Goal: Transaction & Acquisition: Book appointment/travel/reservation

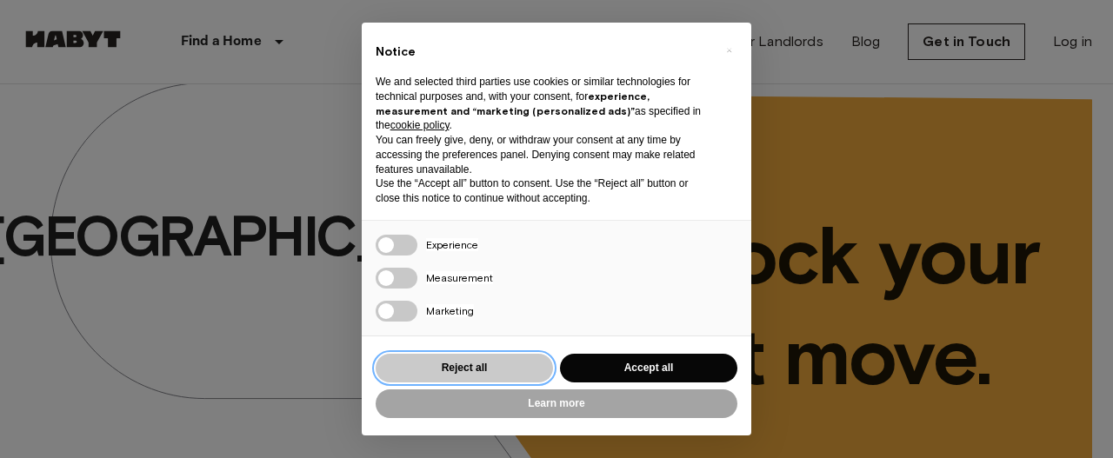
click at [502, 369] on button "Reject all" at bounding box center [464, 368] width 177 height 29
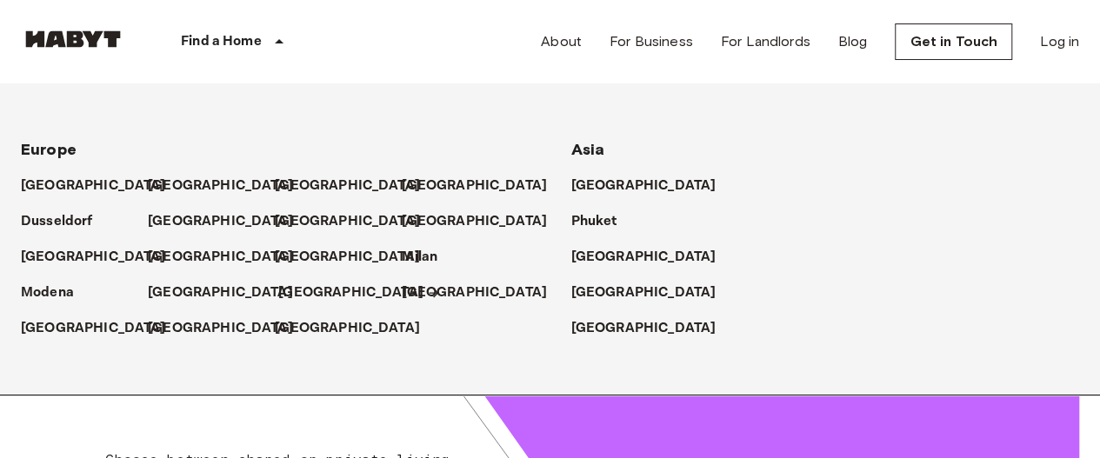
click at [298, 283] on p "[GEOGRAPHIC_DATA]" at bounding box center [350, 293] width 145 height 21
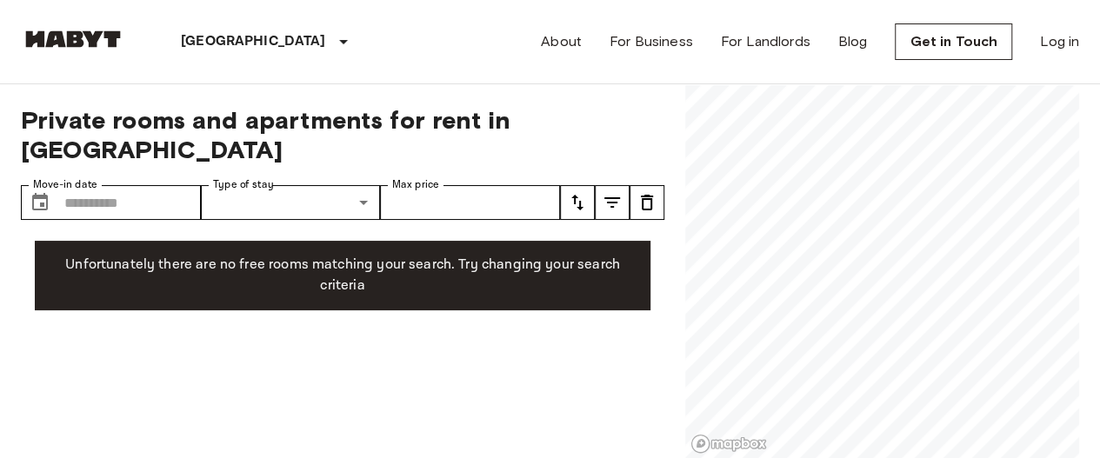
click at [127, 334] on div "Private rooms and apartments for rent in [GEOGRAPHIC_DATA] Move-in date ​ Move-…" at bounding box center [342, 271] width 643 height 375
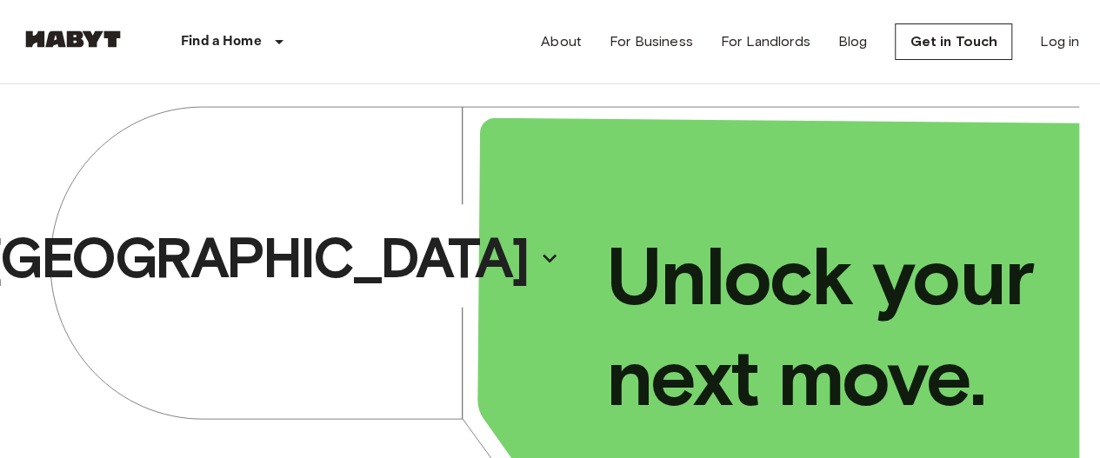
click at [264, 54] on div "Find a Home" at bounding box center [235, 41] width 220 height 83
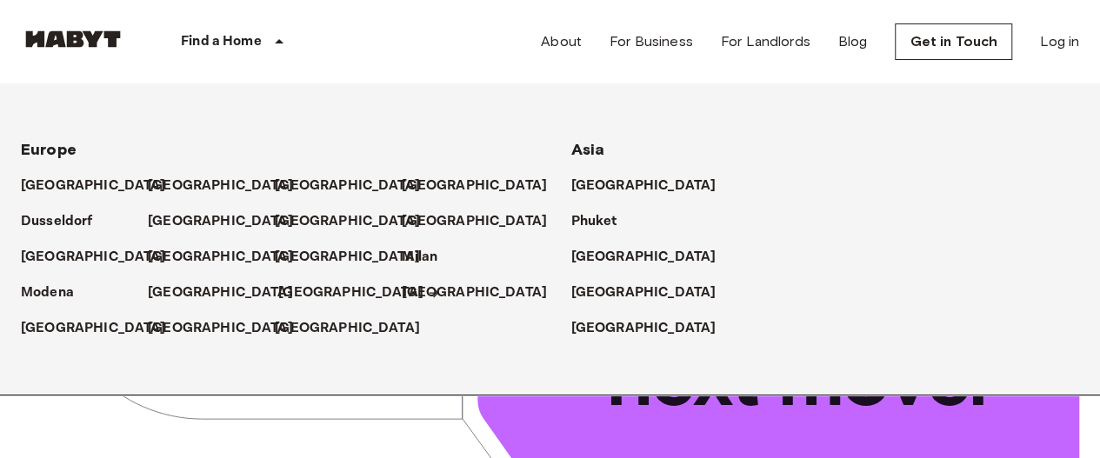
click at [290, 296] on p "[GEOGRAPHIC_DATA]" at bounding box center [350, 293] width 145 height 21
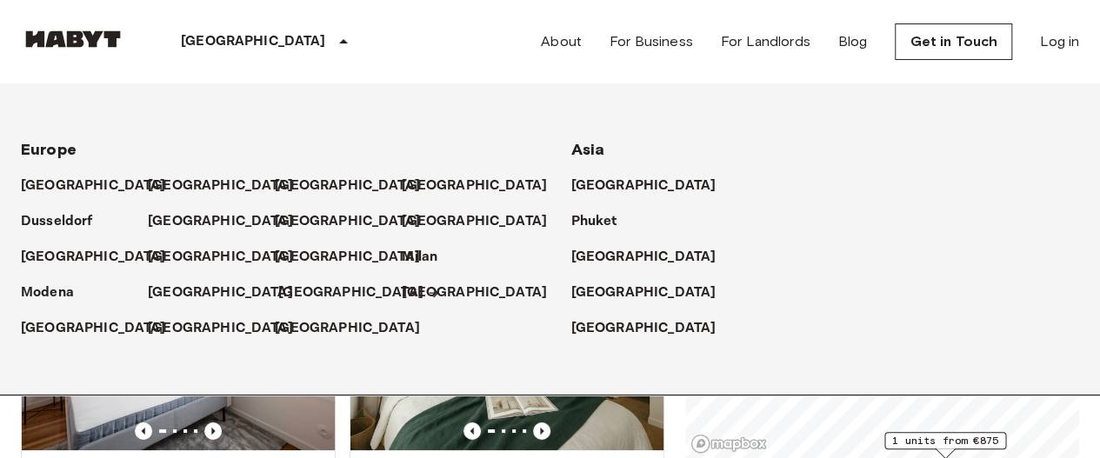
click at [309, 296] on p "[GEOGRAPHIC_DATA]" at bounding box center [350, 293] width 145 height 21
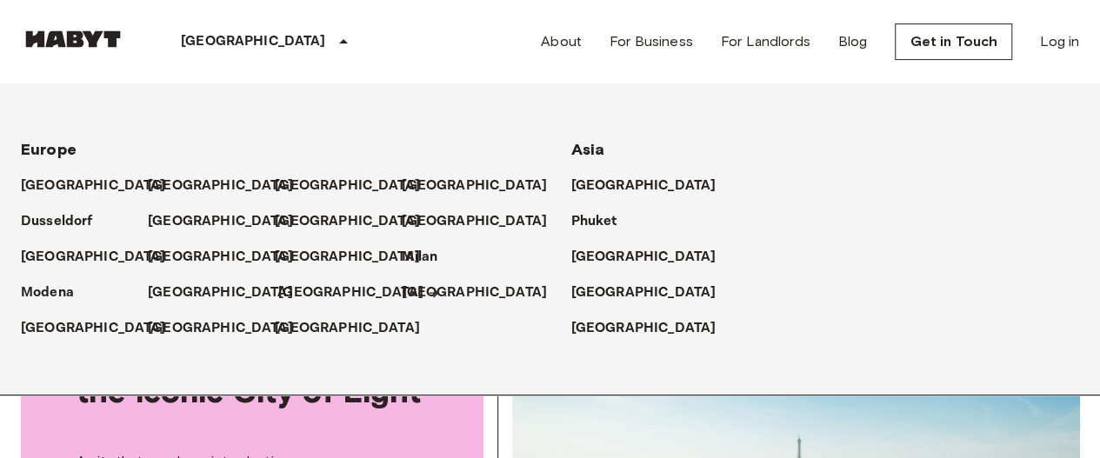
scroll to position [240, 0]
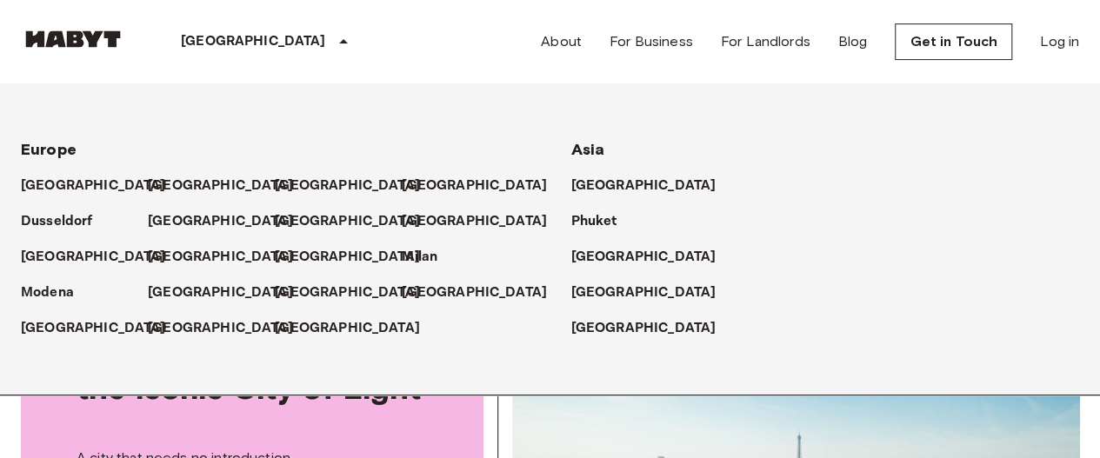
click at [386, 45] on div "[GEOGRAPHIC_DATA] [GEOGRAPHIC_DATA] [GEOGRAPHIC_DATA] [GEOGRAPHIC_DATA] [GEOGRA…" at bounding box center [550, 41] width 1058 height 83
click at [234, 30] on div "[GEOGRAPHIC_DATA]" at bounding box center [267, 41] width 284 height 83
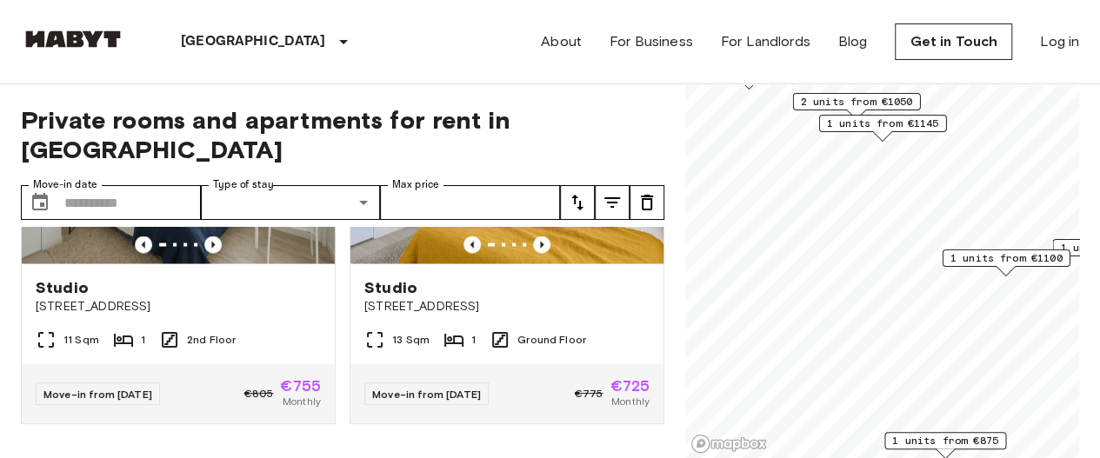
scroll to position [1751, 0]
click at [512, 298] on span "[STREET_ADDRESS]" at bounding box center [506, 306] width 285 height 17
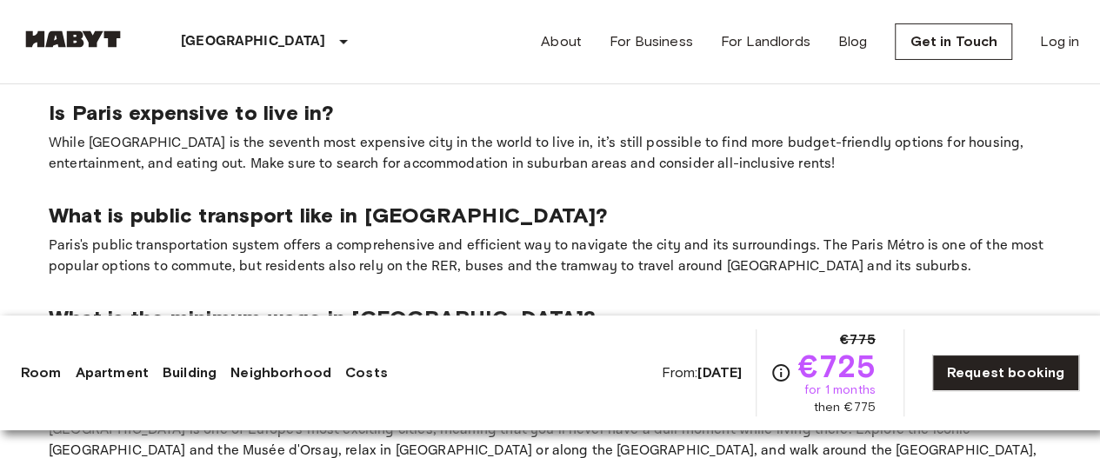
scroll to position [3096, 0]
